Goal: Find specific page/section: Find specific page/section

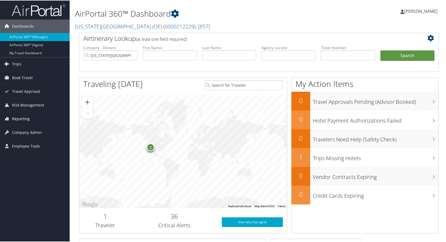
click at [23, 120] on span "Reporting" at bounding box center [21, 117] width 18 height 13
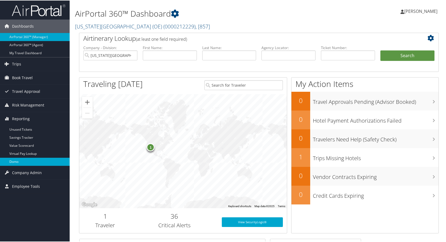
click at [18, 160] on link "Domo" at bounding box center [35, 161] width 70 height 8
